Goal: Information Seeking & Learning: Check status

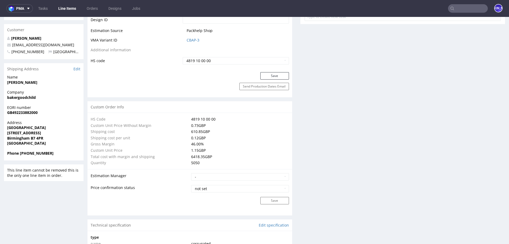
scroll to position [311, 0]
drag, startPoint x: 56, startPoint y: 50, endPoint x: 11, endPoint y: 50, distance: 45.0
click at [11, 49] on p "ben@puppystarts.com" at bounding box center [43, 45] width 73 height 5
copy link "ben@puppystarts.com"
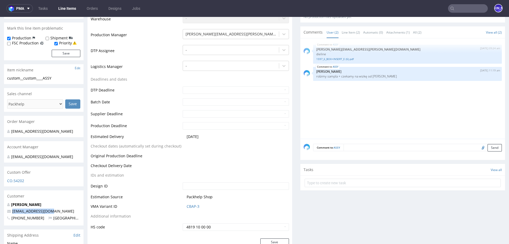
scroll to position [0, 0]
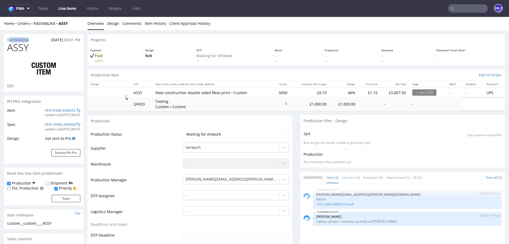
drag, startPoint x: 34, startPoint y: 41, endPoint x: 5, endPoint y: 41, distance: 29.4
click at [5, 41] on div "R403466264 07.09.2025 06:01 PM" at bounding box center [43, 38] width 79 height 8
copy p "R403466264"
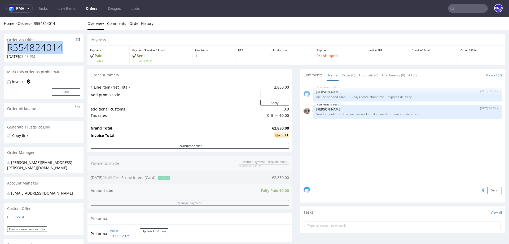
drag, startPoint x: 67, startPoint y: 49, endPoint x: 0, endPoint y: 49, distance: 67.0
copy h1 "R554824014"
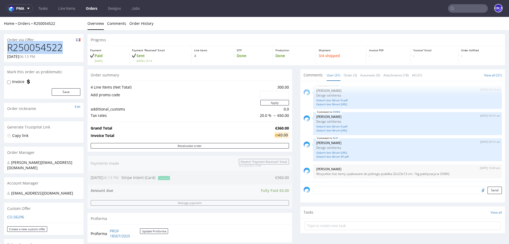
drag, startPoint x: 53, startPoint y: 48, endPoint x: 5, endPoint y: 48, distance: 48.5
click at [5, 48] on div "R250054522 25.07.2025 06:13 PM" at bounding box center [43, 52] width 79 height 20
copy h1 "R250054522"
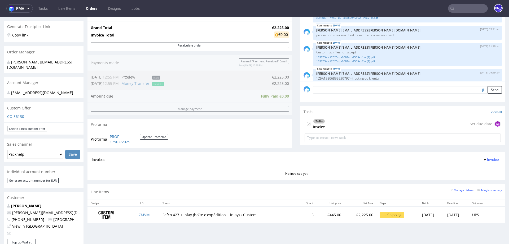
scroll to position [102, 0]
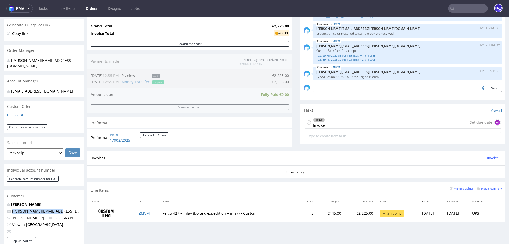
drag, startPoint x: 60, startPoint y: 204, endPoint x: 9, endPoint y: 204, distance: 50.9
click at [9, 209] on p "[PERSON_NAME][EMAIL_ADDRESS][DOMAIN_NAME]" at bounding box center [43, 211] width 73 height 5
copy span "[PERSON_NAME][EMAIL_ADDRESS][DOMAIN_NAME]"
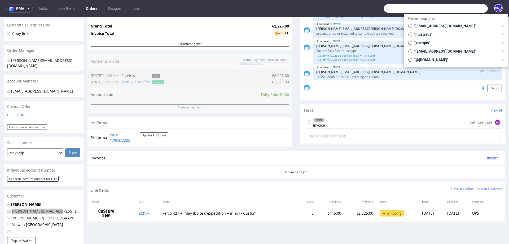
click at [463, 8] on input "text" at bounding box center [436, 8] width 104 height 8
paste input "R554824014"
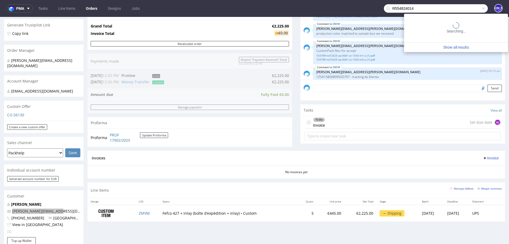
type input "R554824014"
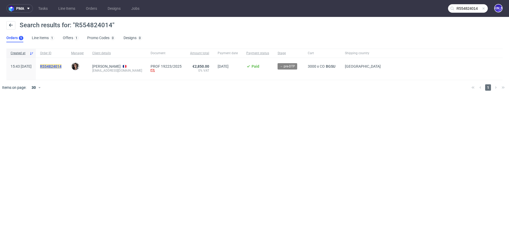
click at [61, 66] on mark "R554824014" at bounding box center [50, 66] width 21 height 4
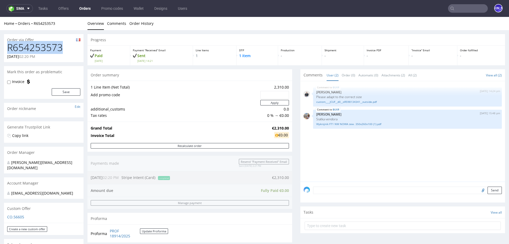
click at [38, 51] on h1 "R654253573" at bounding box center [43, 47] width 73 height 11
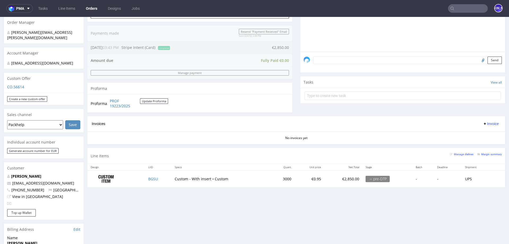
scroll to position [135, 0]
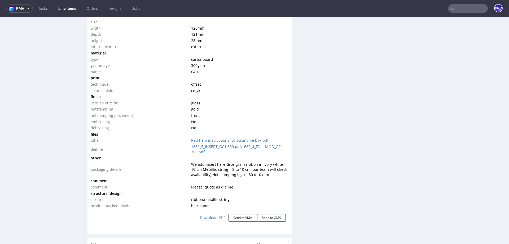
scroll to position [535, 0]
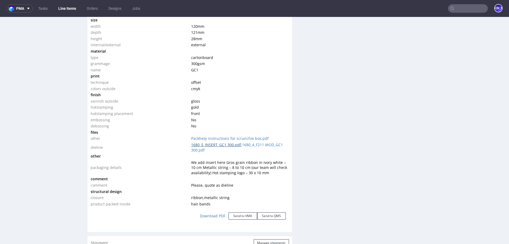
click at [216, 144] on link "1680_5_INSERT_GC1 300.pdf" at bounding box center [216, 144] width 50 height 5
click at [256, 143] on link "1680_4_F211 MOD_GC1 300.pdf" at bounding box center [237, 147] width 92 height 10
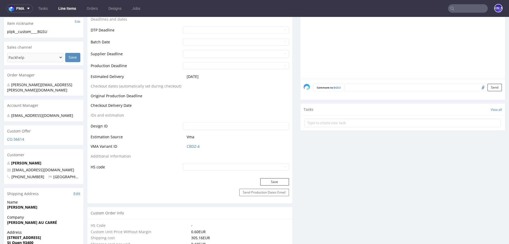
scroll to position [198, 0]
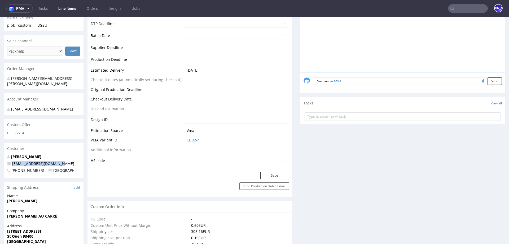
drag, startPoint x: 62, startPoint y: 163, endPoint x: 5, endPoint y: 163, distance: 56.9
click at [5, 163] on div "Victoria ADJANOHOUN victoria@chouaucarre.com +33646614066 France" at bounding box center [43, 166] width 79 height 24
copy span "victoria@chouaucarre.com"
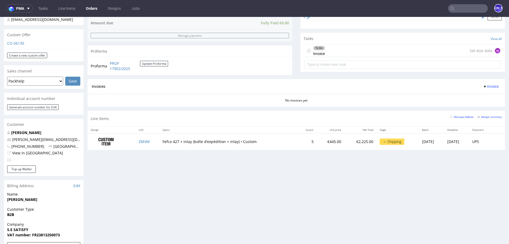
scroll to position [172, 0]
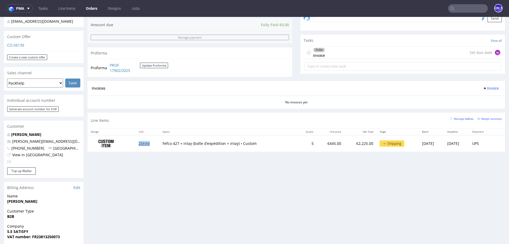
click at [139, 144] on link "ZMVM" at bounding box center [144, 143] width 11 height 5
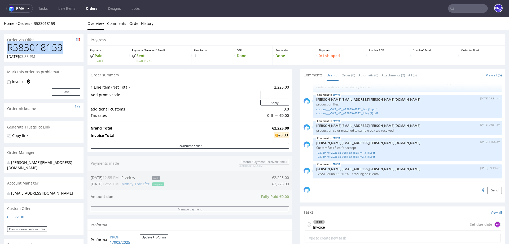
drag, startPoint x: 65, startPoint y: 48, endPoint x: 0, endPoint y: 48, distance: 64.6
copy h1 "R583018159"
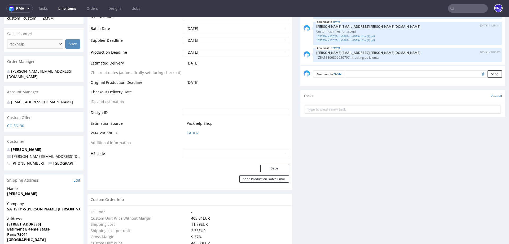
scroll to position [212, 0]
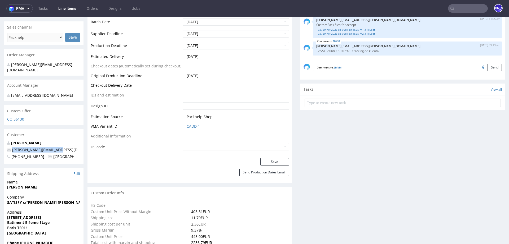
drag, startPoint x: 60, startPoint y: 146, endPoint x: 9, endPoint y: 146, distance: 51.6
click at [9, 148] on p "[PERSON_NAME][EMAIL_ADDRESS][DOMAIN_NAME]" at bounding box center [43, 150] width 73 height 5
copy span "[PERSON_NAME][EMAIL_ADDRESS][DOMAIN_NAME]"
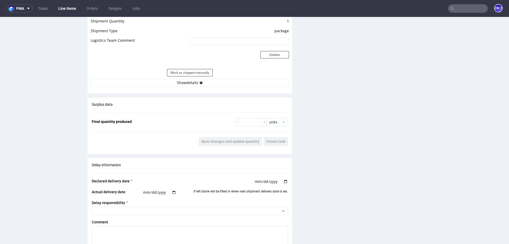
scroll to position [794, 0]
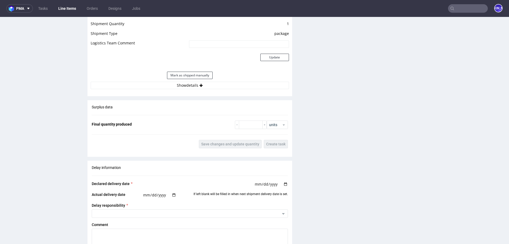
click at [199, 88] on div "Estimated Shipment Quantity Unknown Estimated Shipment Cost Unknown Estimated T…" at bounding box center [189, 40] width 204 height 104
click at [197, 85] on button "Show details" at bounding box center [190, 85] width 198 height 7
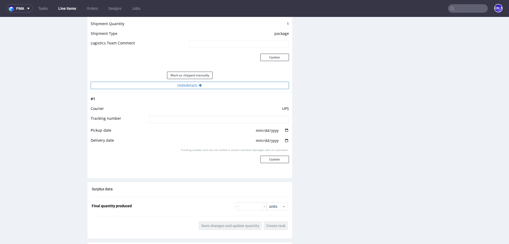
click at [193, 86] on button "Hide details" at bounding box center [190, 85] width 198 height 7
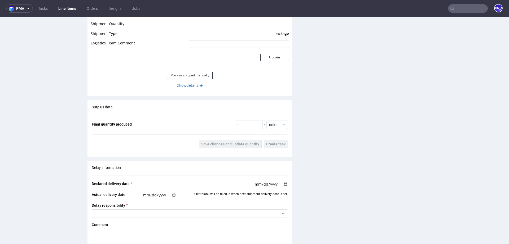
click at [193, 86] on button "Show details" at bounding box center [190, 85] width 198 height 7
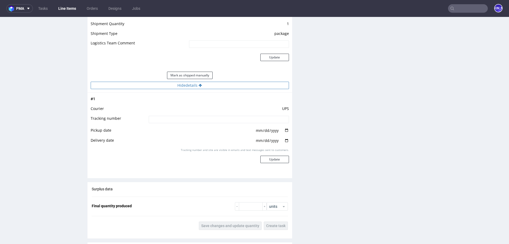
click at [193, 86] on button "Hide details" at bounding box center [190, 85] width 198 height 7
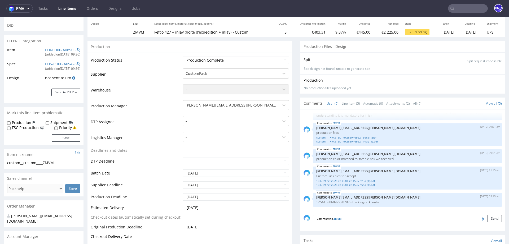
scroll to position [0, 0]
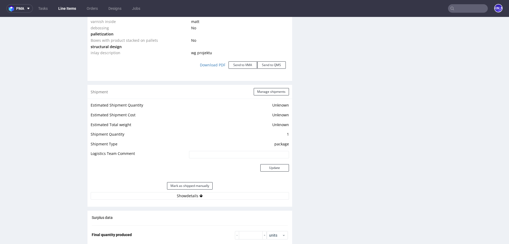
scroll to position [696, 0]
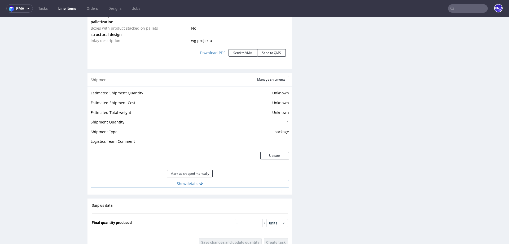
click at [185, 181] on button "Show details" at bounding box center [190, 183] width 198 height 7
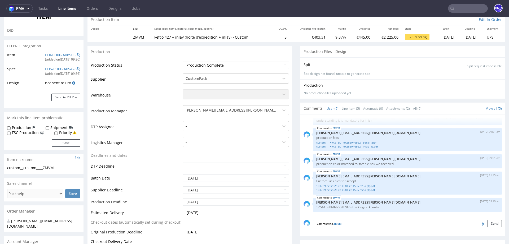
scroll to position [82, 0]
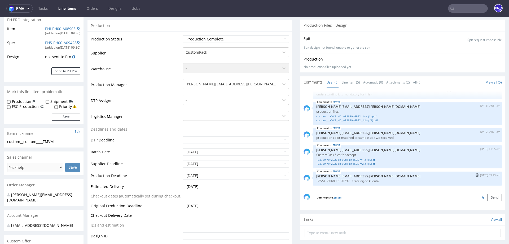
click at [327, 180] on p "1Z5A15806899920797 - tracking do klienta" at bounding box center [407, 181] width 182 height 4
copy p "1Z5A15806899920797"
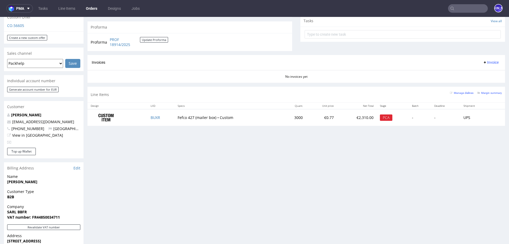
scroll to position [192, 0]
drag, startPoint x: 11, startPoint y: 114, endPoint x: 70, endPoint y: 115, distance: 58.5
click at [70, 119] on span "[EMAIL_ADDRESS][DOMAIN_NAME]" at bounding box center [40, 121] width 67 height 5
copy link "alexandre@manufacturedesbebes"
click at [154, 117] on link "BUXR" at bounding box center [155, 117] width 10 height 5
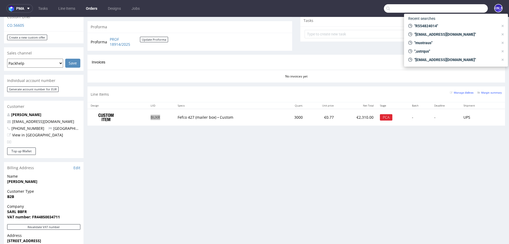
click at [460, 5] on input "text" at bounding box center [436, 8] width 104 height 8
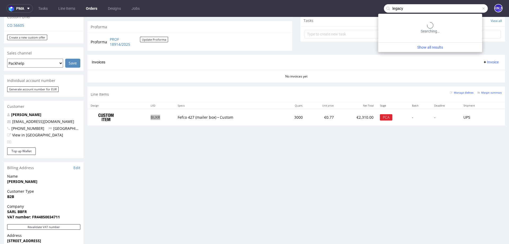
type input "legacy"
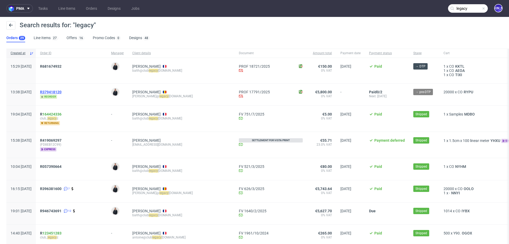
click at [61, 90] on span "R379418120" at bounding box center [50, 92] width 21 height 4
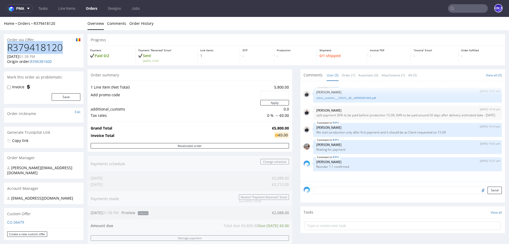
drag, startPoint x: 61, startPoint y: 47, endPoint x: 0, endPoint y: 47, distance: 61.5
copy h1 "R379418120"
drag, startPoint x: 63, startPoint y: 24, endPoint x: 34, endPoint y: 23, distance: 29.1
click at [34, 23] on div "Home Orders R379418120" at bounding box center [43, 23] width 79 height 5
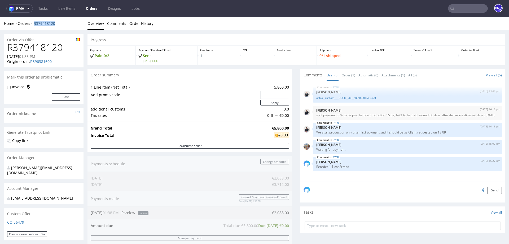
copy link "R379418120"
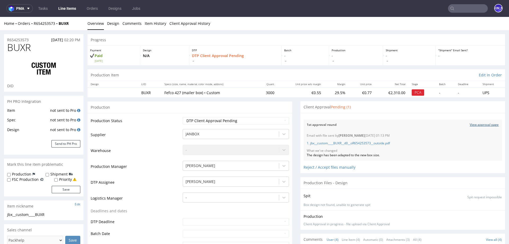
click at [478, 124] on link "View approval page" at bounding box center [483, 125] width 29 height 5
drag, startPoint x: 33, startPoint y: 40, endPoint x: 0, endPoint y: 40, distance: 32.6
copy p "R654253573"
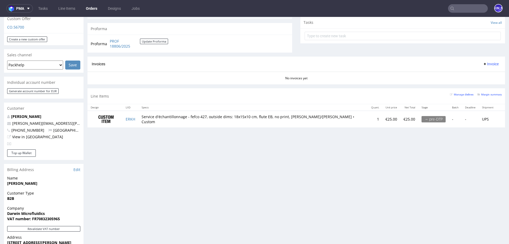
scroll to position [189, 0]
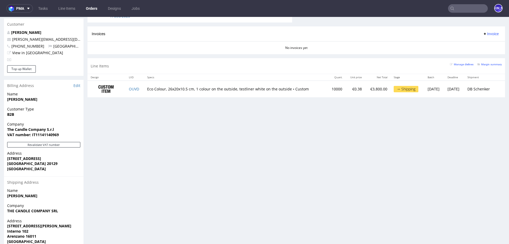
scroll to position [272, 0]
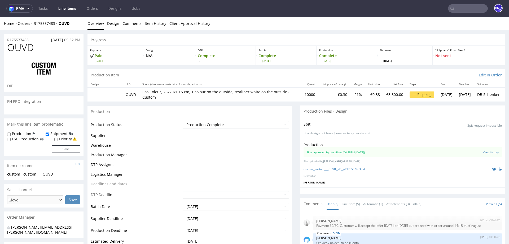
scroll to position [28, 0]
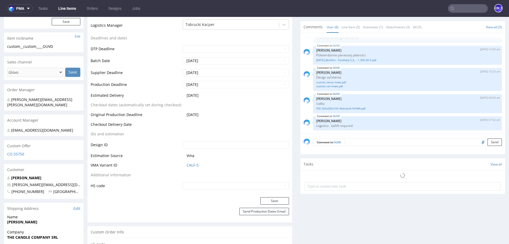
select select "in_progress"
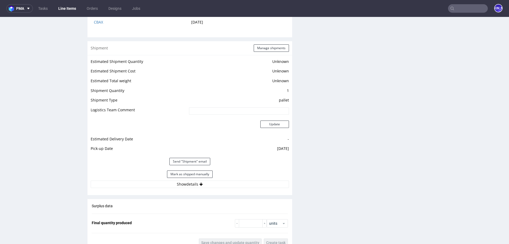
scroll to position [679, 0]
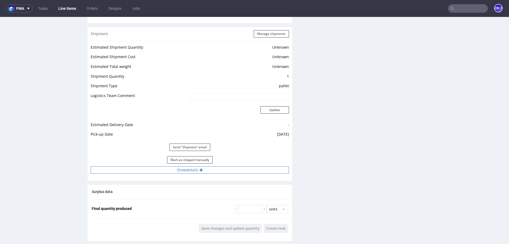
click at [194, 171] on button "Show details" at bounding box center [190, 170] width 198 height 7
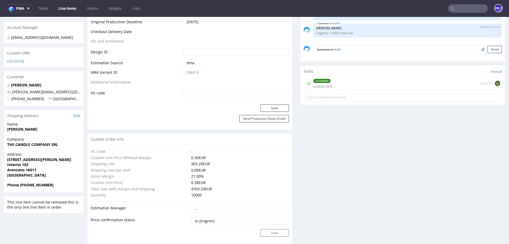
scroll to position [235, 0]
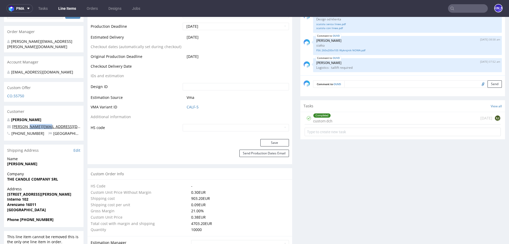
drag, startPoint x: 54, startPoint y: 121, endPoint x: 27, endPoint y: 122, distance: 26.2
click at [27, 124] on p "[PERSON_NAME][EMAIL_ADDRESS][DOMAIN_NAME]" at bounding box center [43, 126] width 73 height 5
copy link "@[DOMAIN_NAME]"
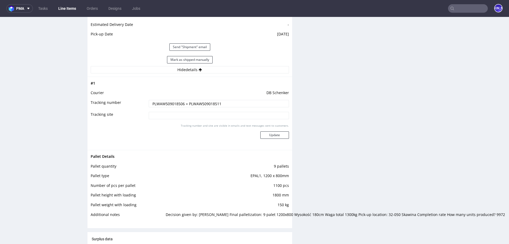
scroll to position [779, 0]
click at [162, 105] on input "PLWAW509018506 + PLWAW509018511" at bounding box center [219, 103] width 140 height 7
click at [206, 103] on input "PLWAW509018506 + PLWAW509018511" at bounding box center [219, 103] width 140 height 7
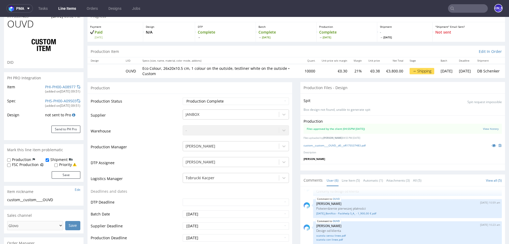
scroll to position [0, 0]
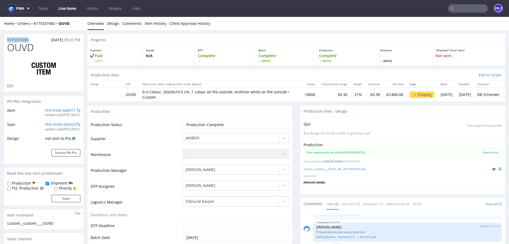
drag, startPoint x: 33, startPoint y: 39, endPoint x: 0, endPoint y: 39, distance: 32.8
copy p "R175537483"
